Goal: Navigation & Orientation: Find specific page/section

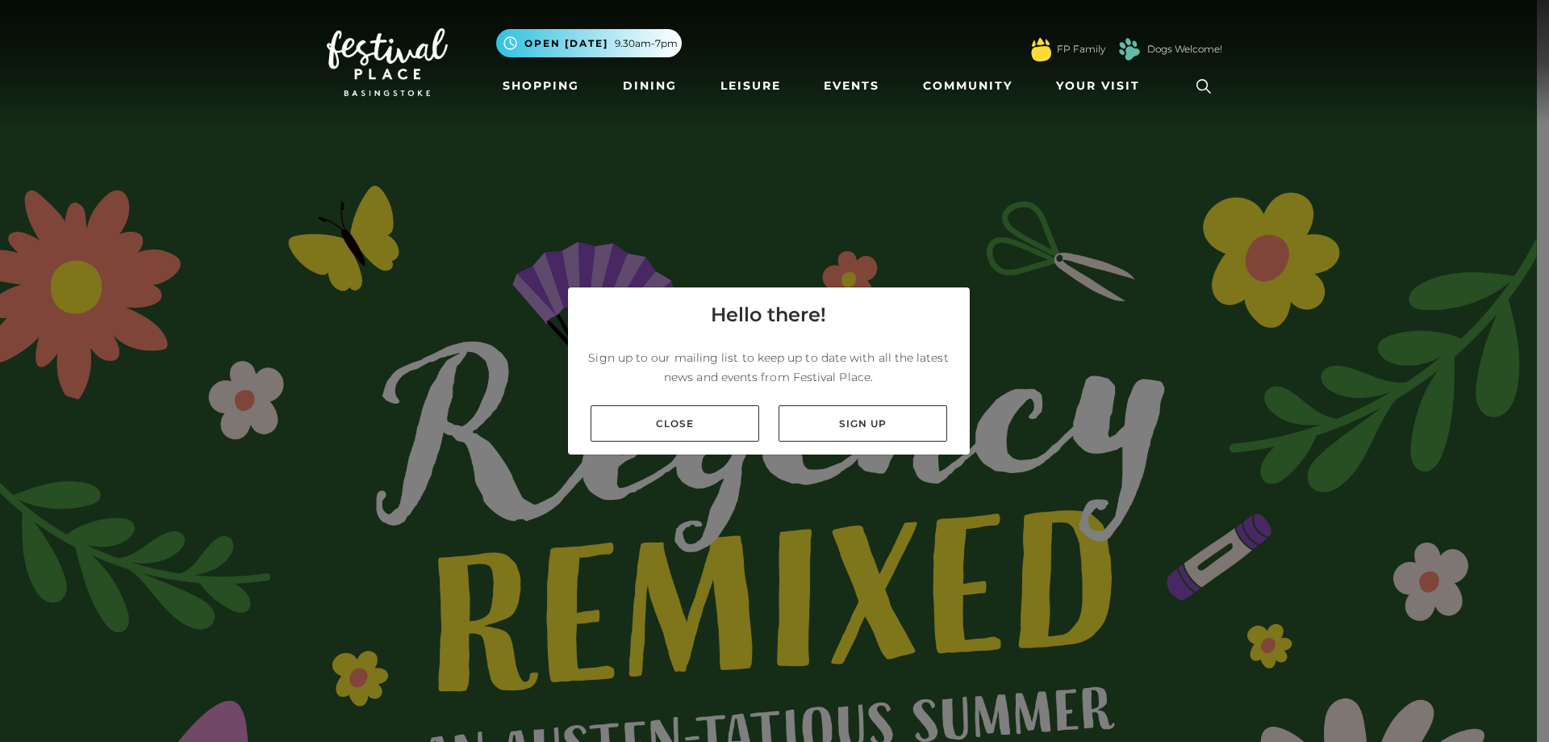
click at [658, 442] on div "Close Sign up" at bounding box center [769, 423] width 402 height 62
click at [648, 430] on link "Close" at bounding box center [675, 423] width 169 height 36
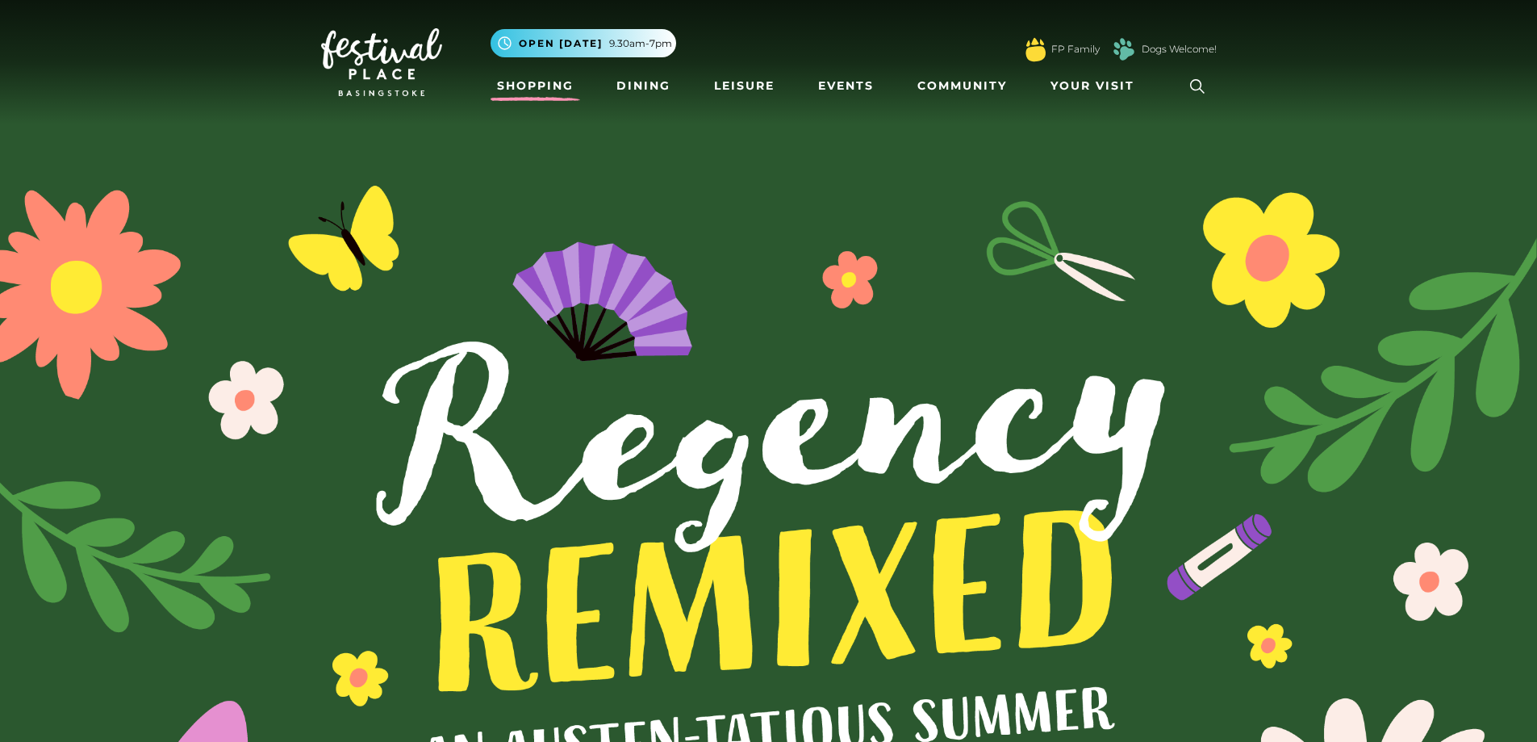
click at [513, 83] on link "Shopping" at bounding box center [536, 86] width 90 height 30
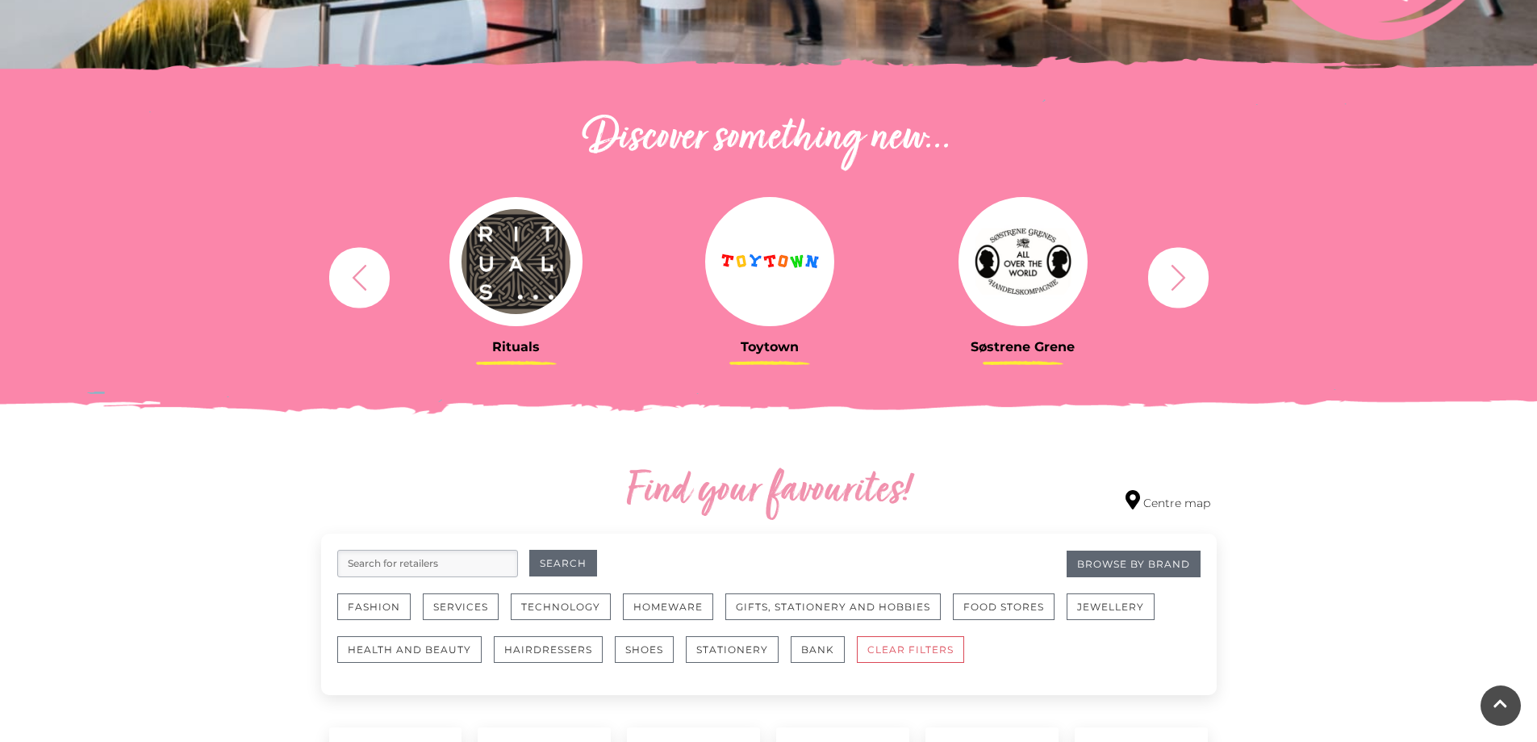
scroll to position [565, 0]
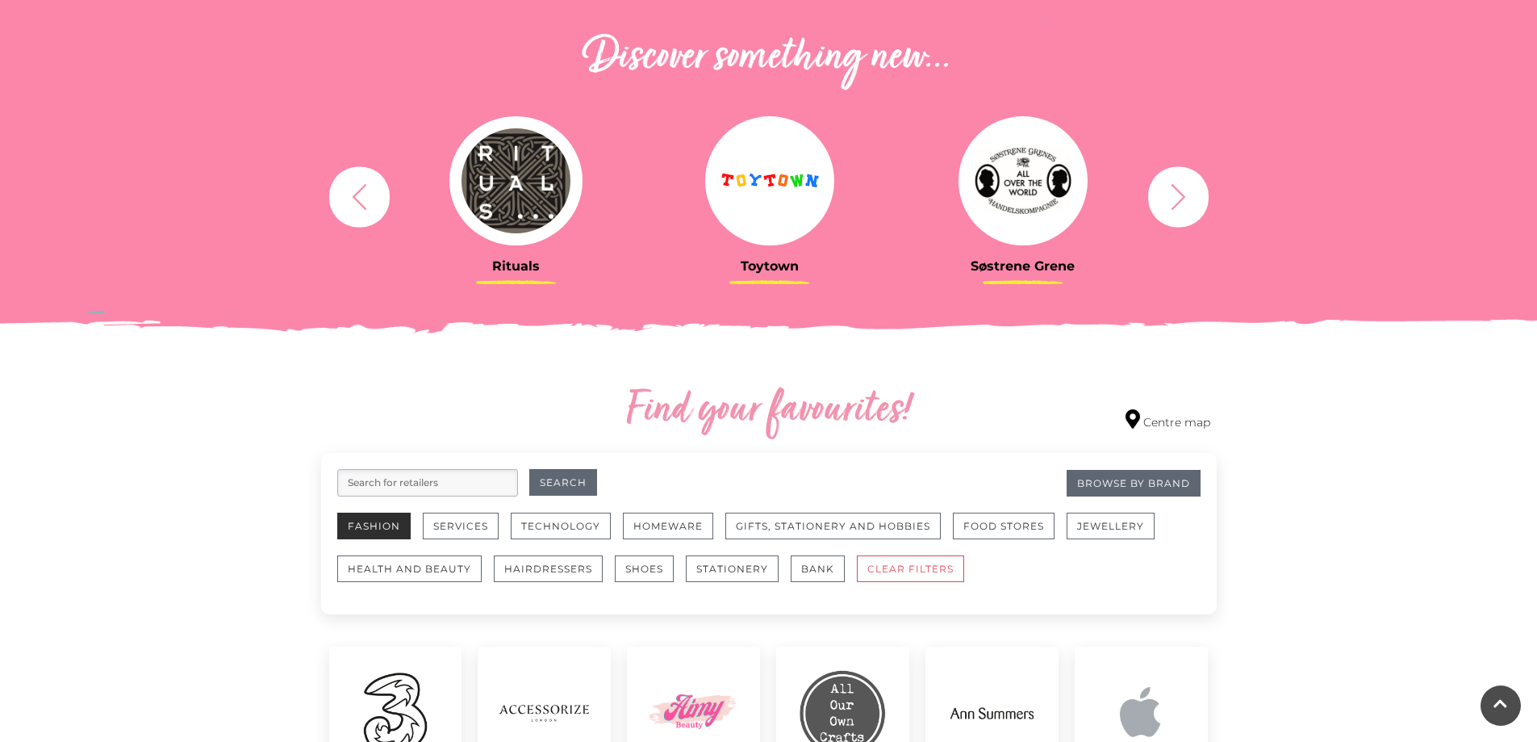
click at [378, 520] on button "Fashion" at bounding box center [373, 525] width 73 height 27
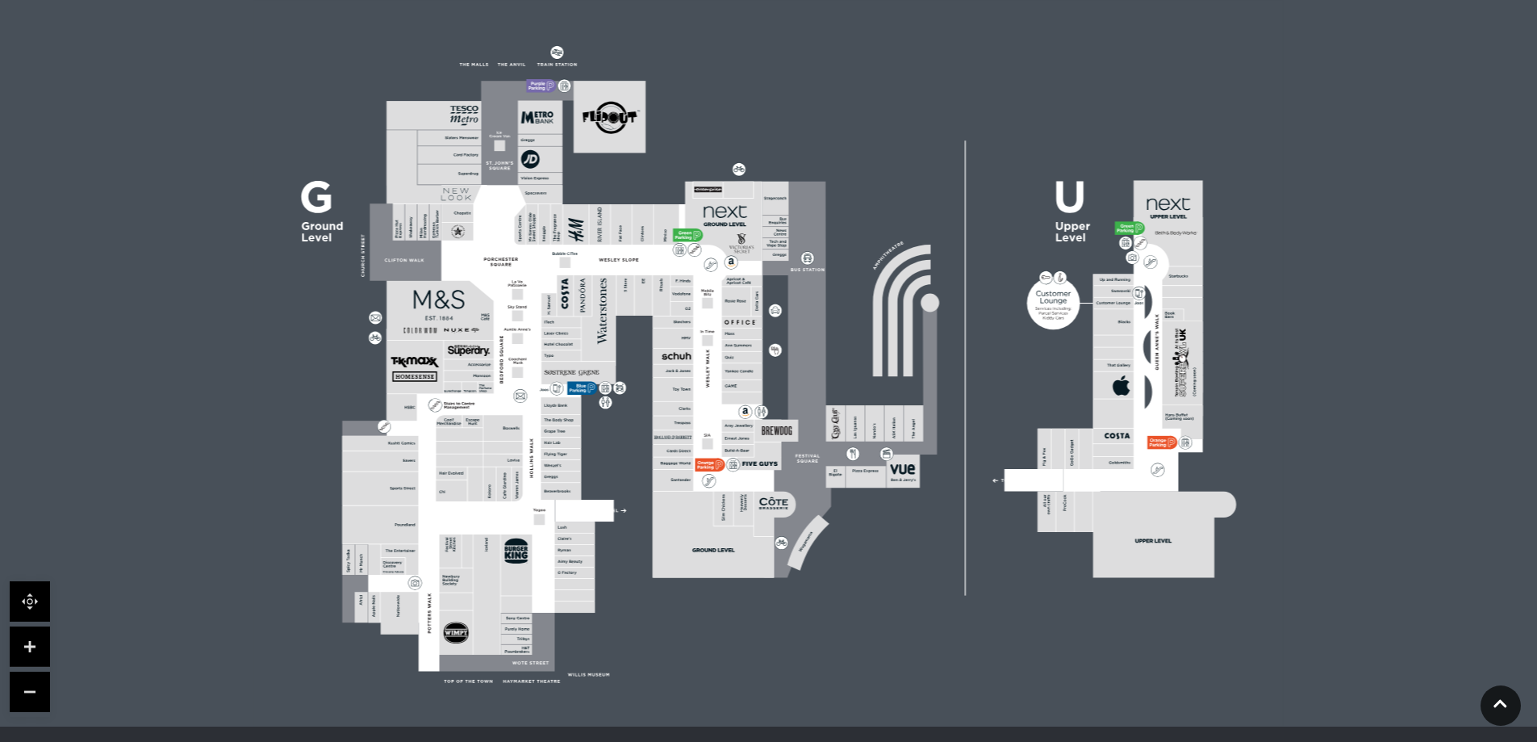
scroll to position [323, 0]
